Goal: Information Seeking & Learning: Learn about a topic

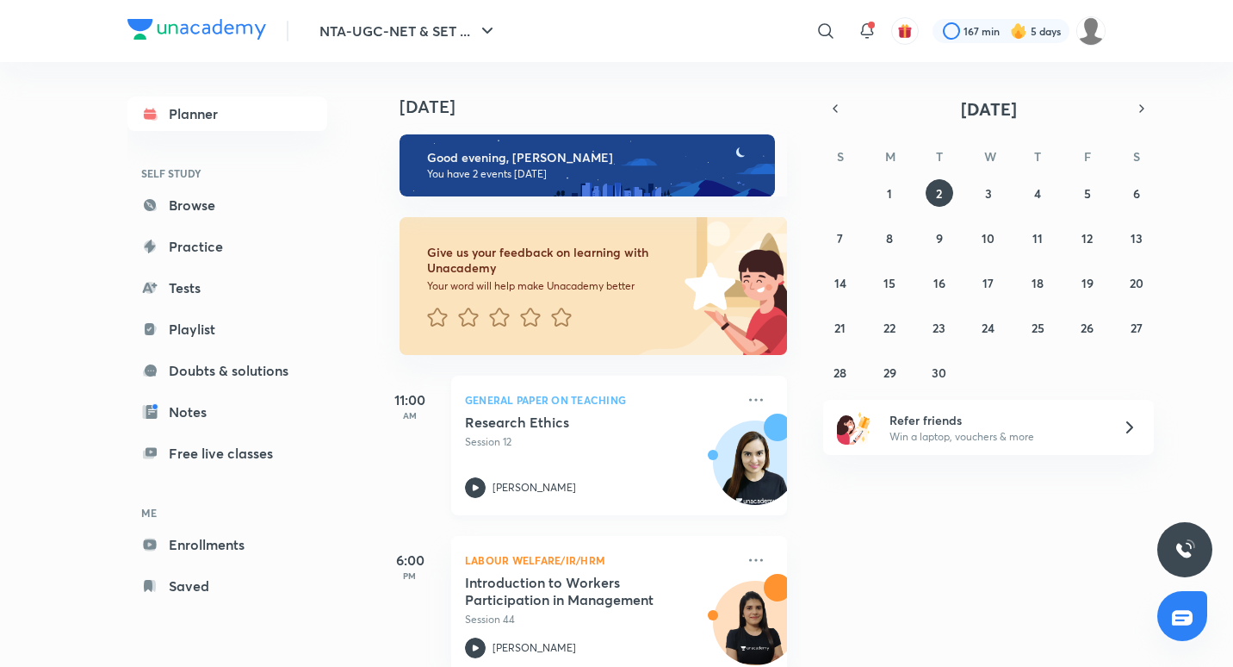
click at [616, 438] on p "Session 12" at bounding box center [600, 442] width 270 height 16
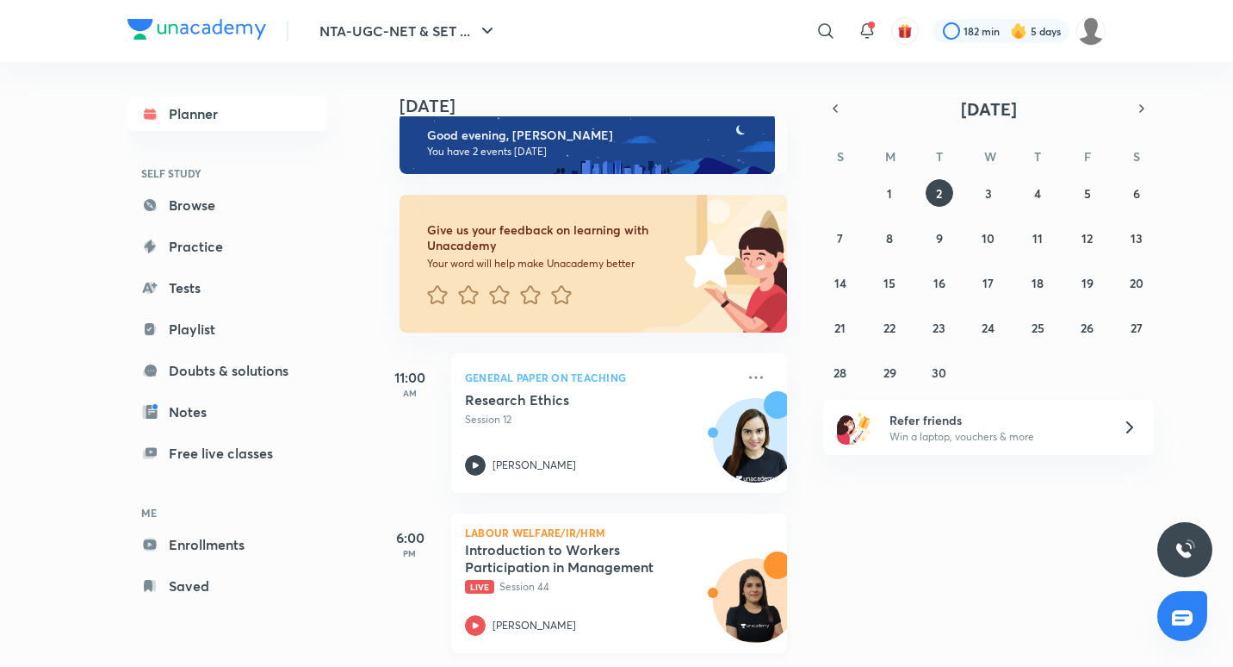
click at [637, 558] on h5 "Introduction to Workers Participation in Management" at bounding box center [572, 558] width 214 height 34
